Goal: Task Accomplishment & Management: Complete application form

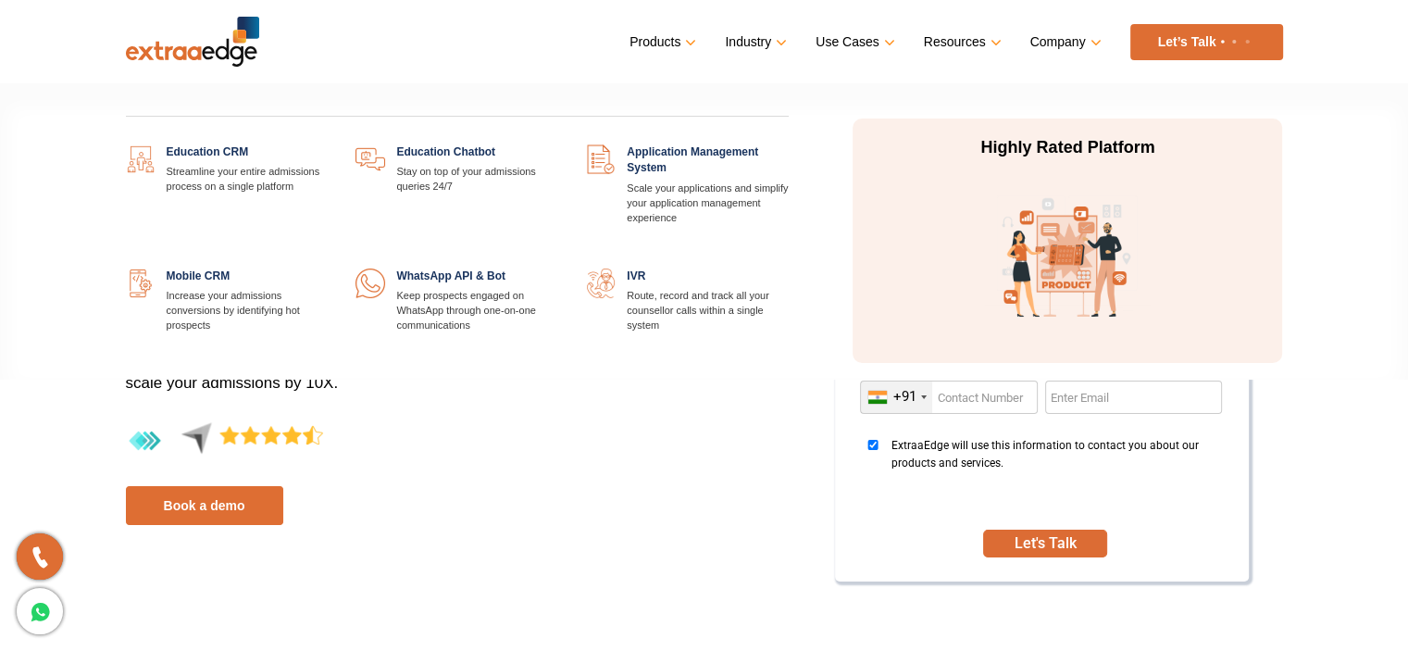
click at [677, 40] on link "Products" at bounding box center [661, 42] width 63 height 27
click at [328, 144] on link at bounding box center [328, 144] width 0 height 0
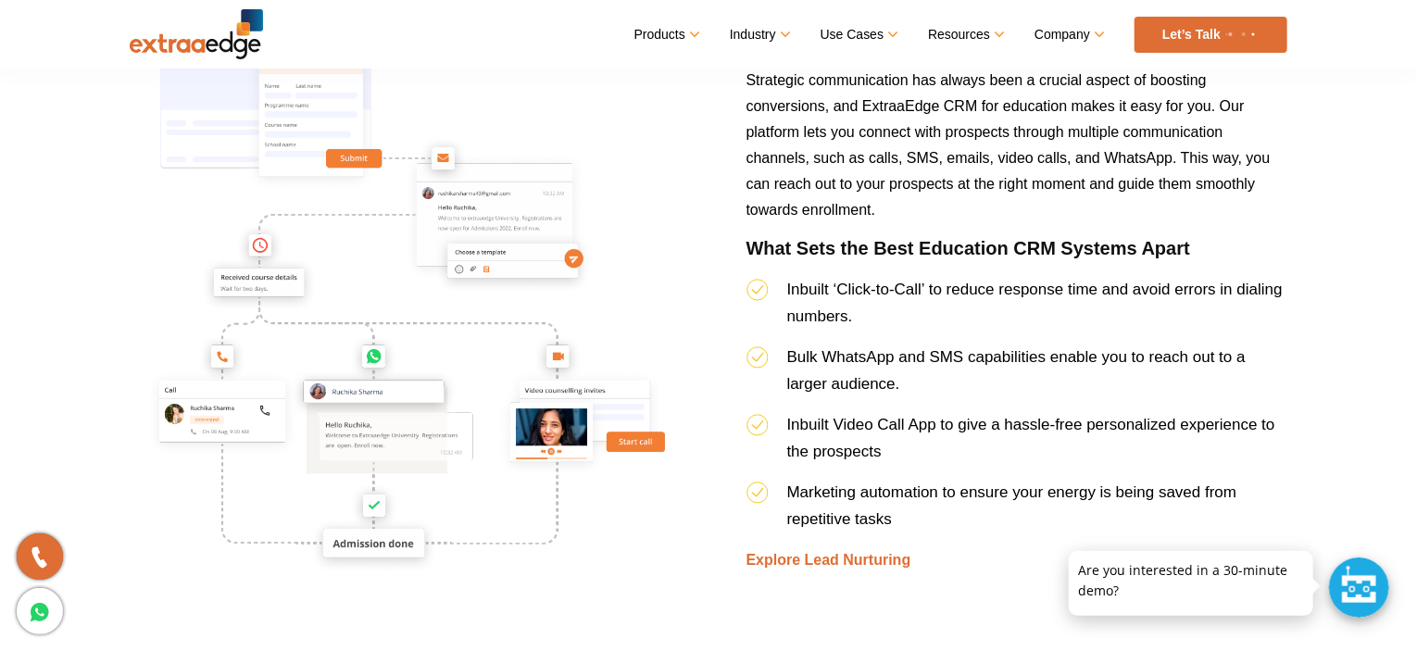
scroll to position [2593, 0]
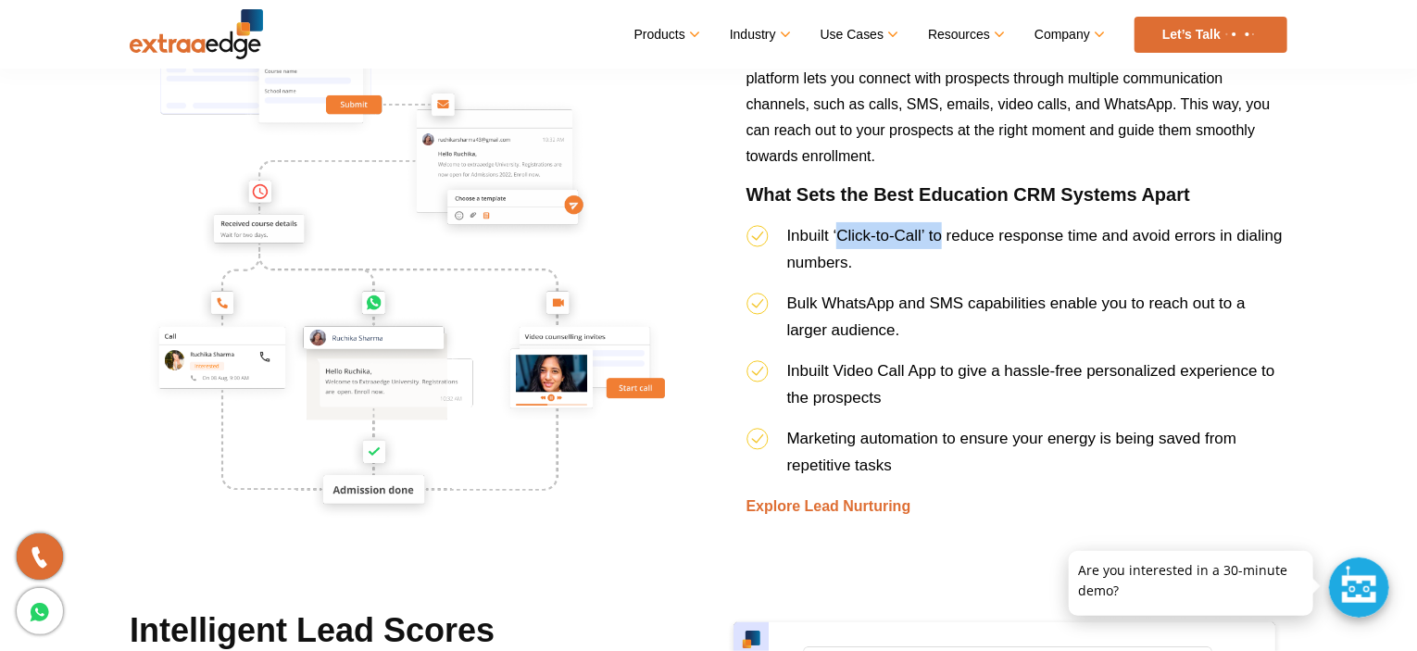
drag, startPoint x: 839, startPoint y: 234, endPoint x: 938, endPoint y: 234, distance: 99.1
click at [938, 234] on span "Inbuilt ‘Click-to-Call’ to reduce response time and avoid errors in dialing num…" at bounding box center [1034, 249] width 495 height 44
click at [994, 236] on span "Inbuilt ‘Click-to-Call’ to reduce response time and avoid errors in dialing num…" at bounding box center [1034, 249] width 495 height 44
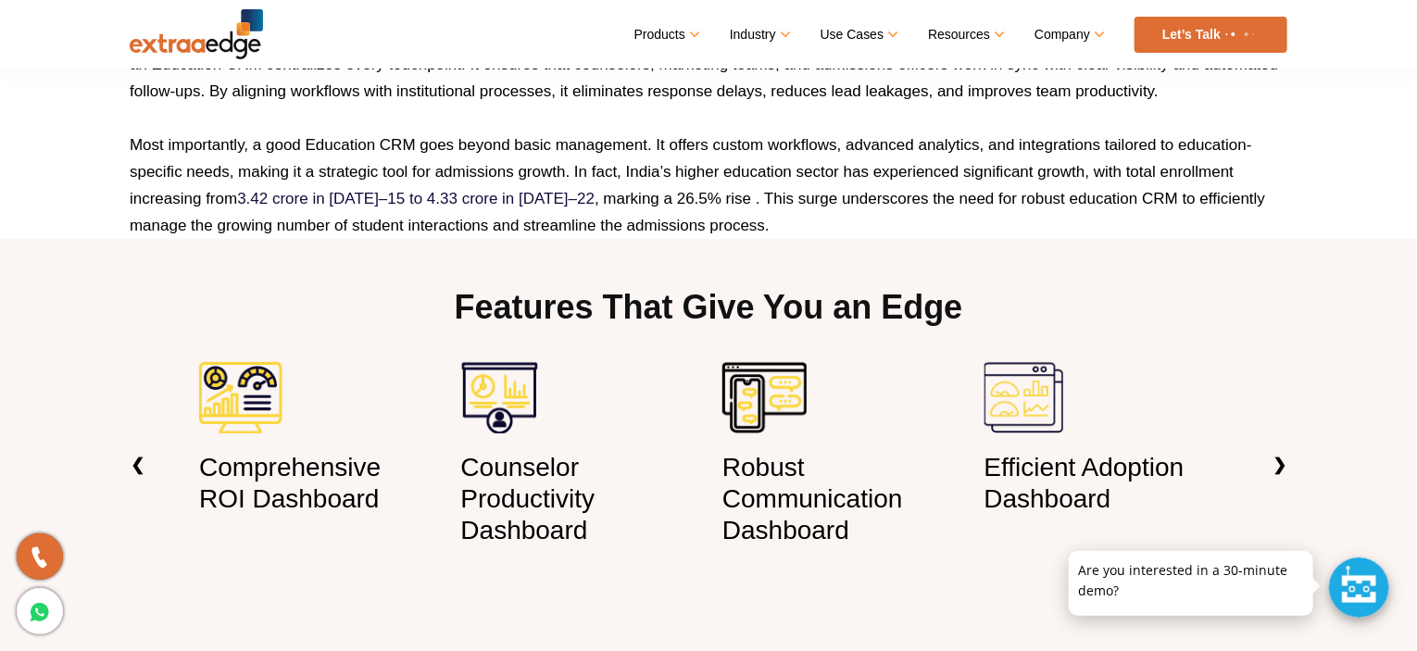
scroll to position [1111, 0]
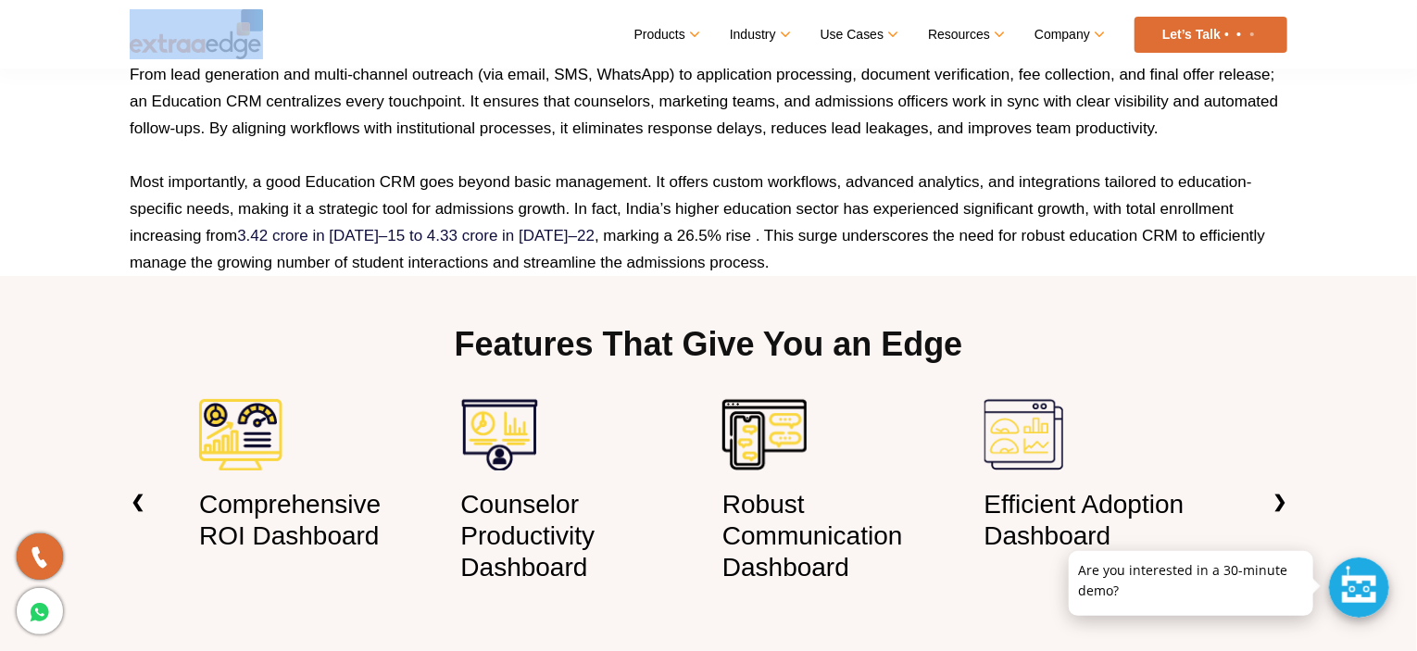
drag, startPoint x: 282, startPoint y: 52, endPoint x: 131, endPoint y: 52, distance: 150.9
click at [131, 52] on nav "Menu Close Products Education CRM Streamline your entire admissions process on …" at bounding box center [708, 34] width 1157 height 69
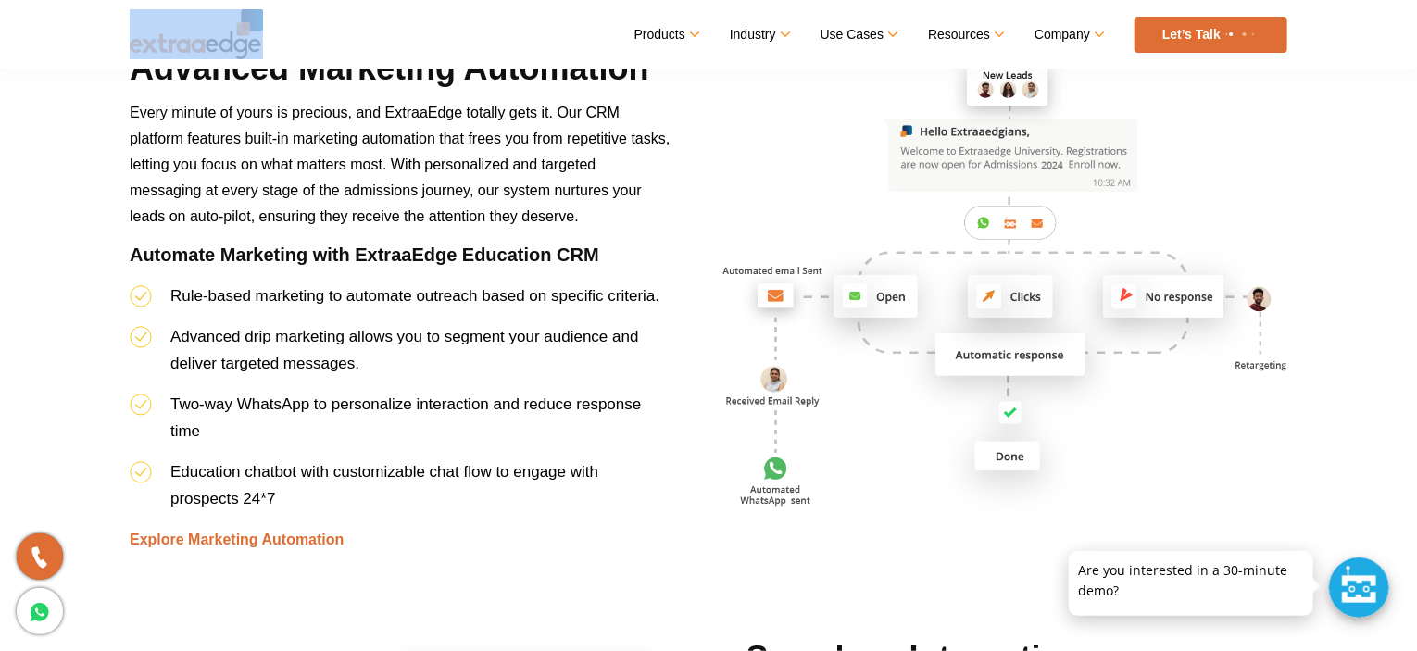
scroll to position [4444, 0]
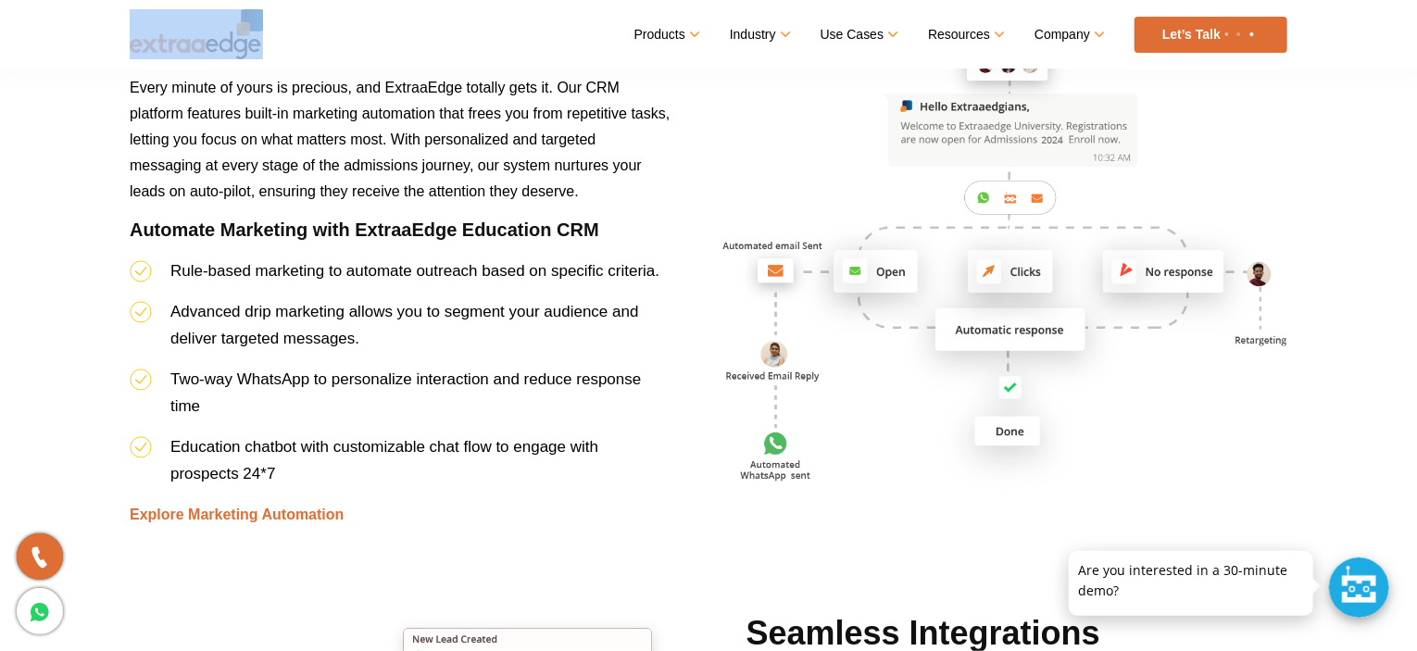
click at [1198, 44] on link "Let’s Talk" at bounding box center [1210, 35] width 153 height 36
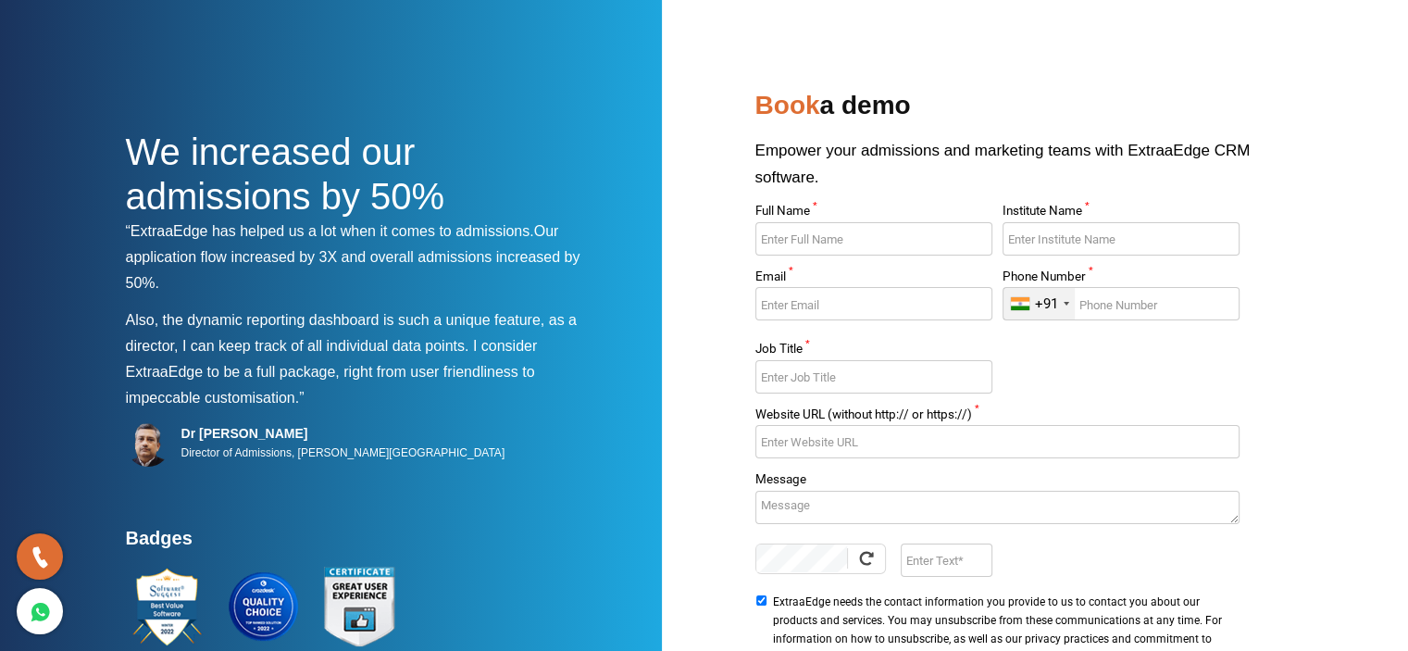
click at [830, 244] on input "Full Name *" at bounding box center [874, 238] width 237 height 33
type input "S"
type input "Urikhinbam Somorjit"
click at [1152, 240] on input "Institute Name *" at bounding box center [1121, 238] width 237 height 33
type input "Unacco School"
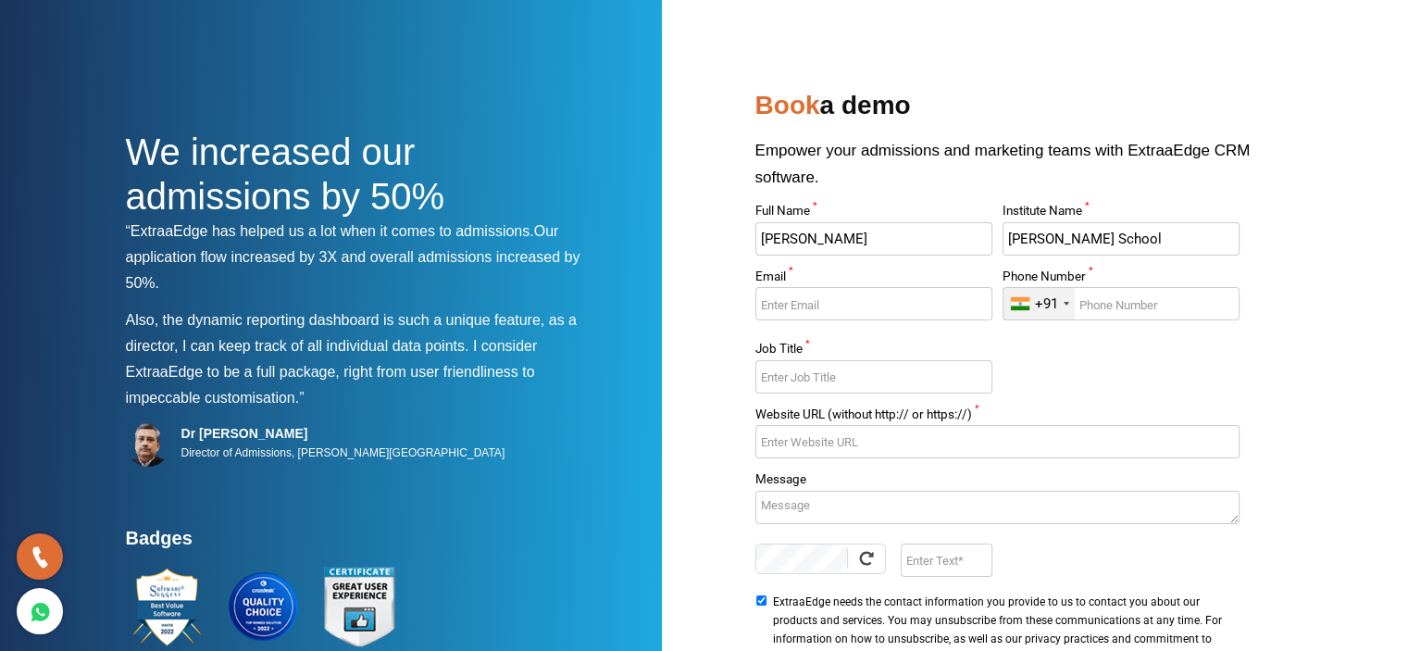
click at [926, 298] on input "Email *" at bounding box center [874, 303] width 237 height 33
type input "itmanager@unaccoschool.in"
click at [1141, 302] on input "Phone Number *" at bounding box center [1121, 303] width 237 height 33
type input "9582284329"
click at [941, 370] on input "Job Title *" at bounding box center [874, 376] width 237 height 33
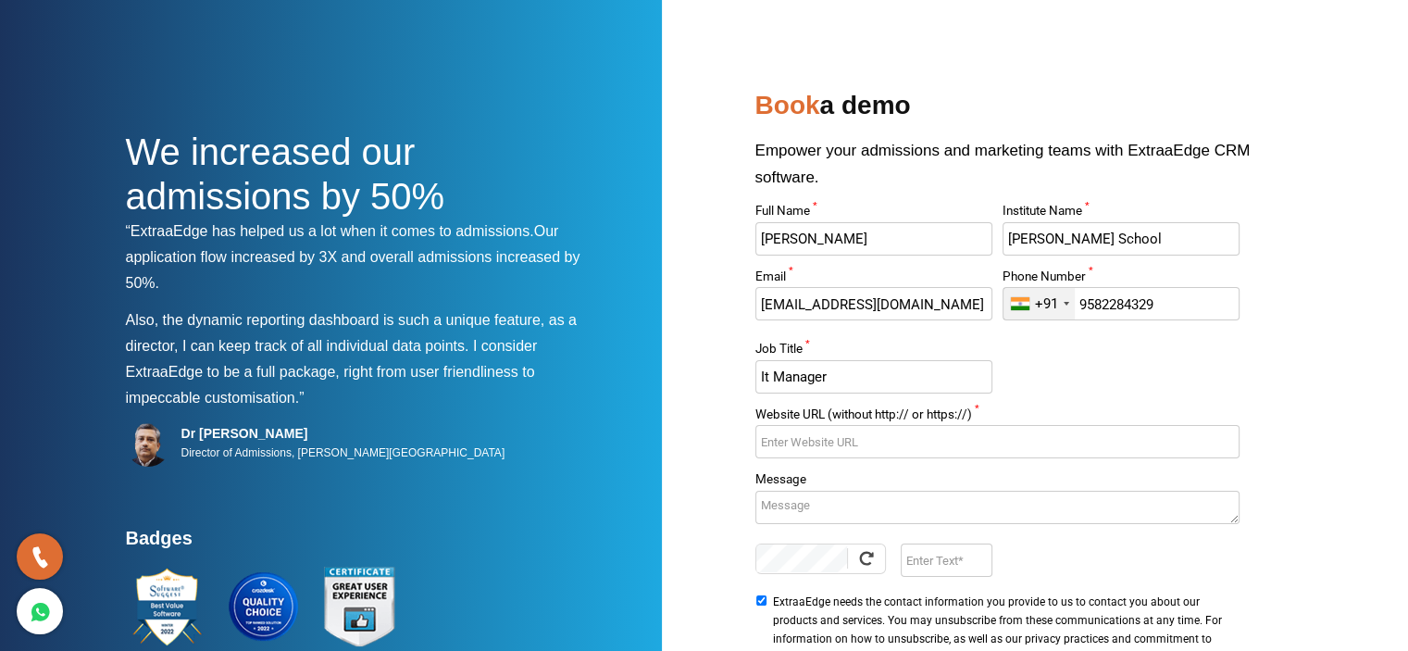
type input "It Manager"
click at [926, 433] on input "Website URL (without http:// or https://) *" at bounding box center [998, 441] width 484 height 33
type input "https"
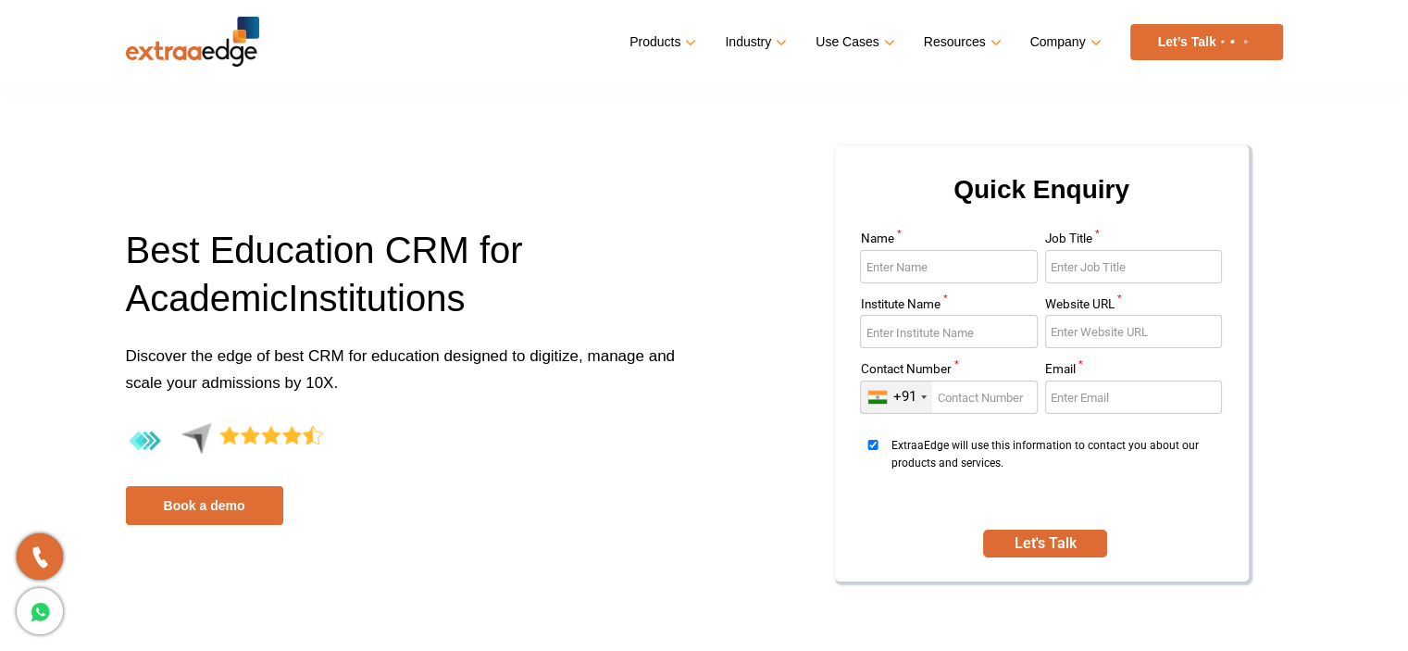
click at [960, 271] on input "Name *" at bounding box center [949, 266] width 178 height 33
